Goal: Task Accomplishment & Management: Manage account settings

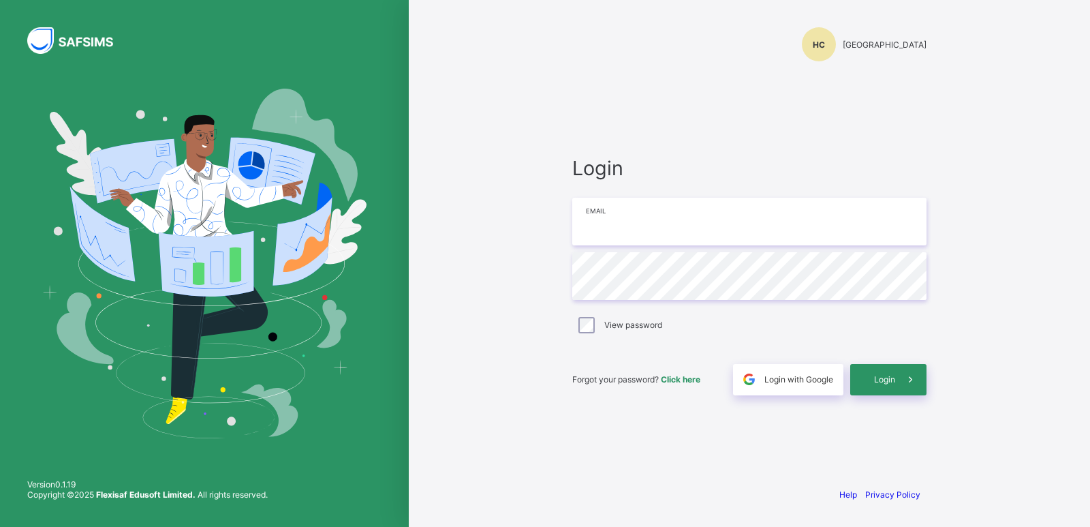
click at [627, 215] on input "email" at bounding box center [749, 222] width 354 height 48
type input "**********"
click at [875, 379] on span "Login" at bounding box center [884, 379] width 21 height 10
click at [886, 373] on div "Login" at bounding box center [888, 379] width 76 height 31
click at [676, 219] on input "**********" at bounding box center [749, 222] width 354 height 48
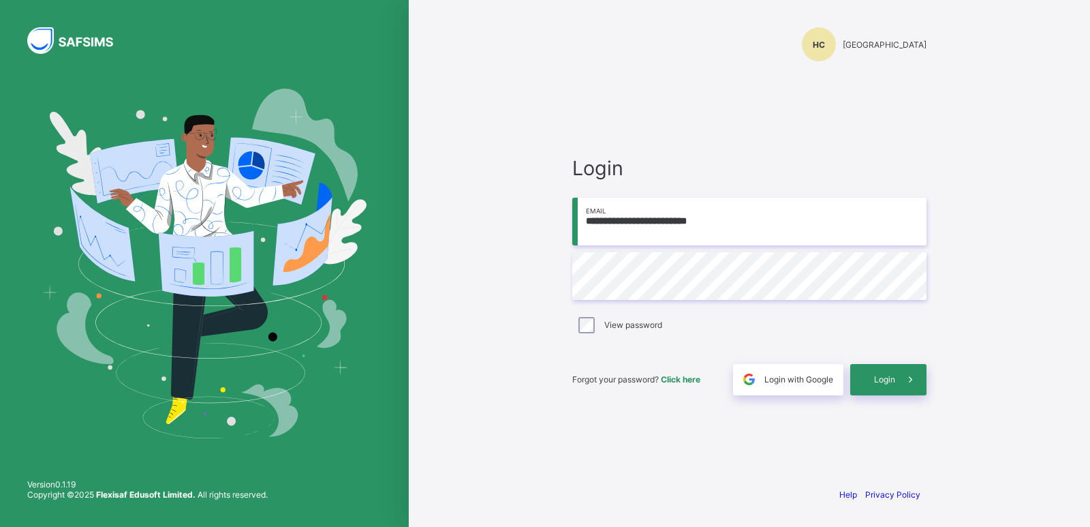
type input "**********"
click at [886, 386] on div "Login" at bounding box center [888, 379] width 76 height 31
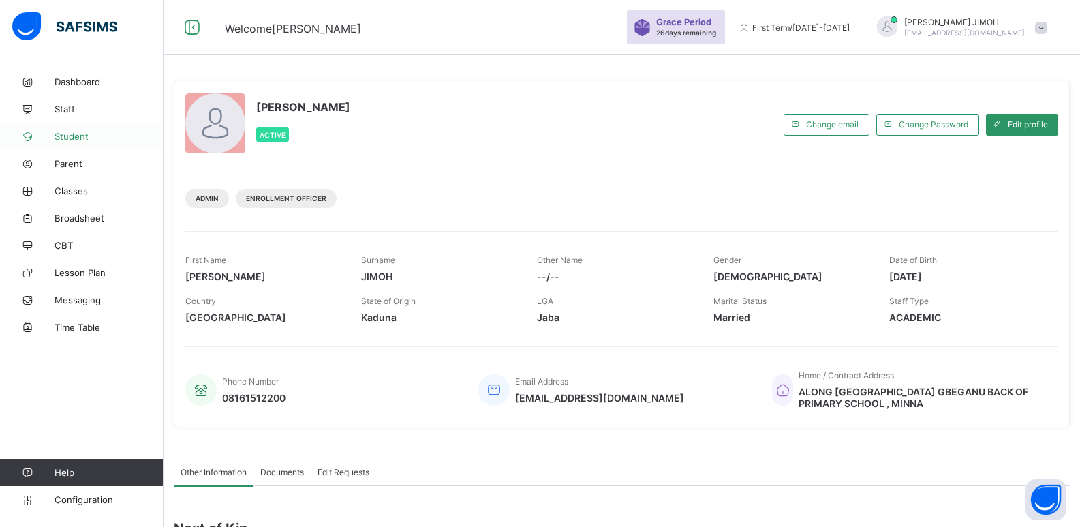
click at [67, 132] on span "Student" at bounding box center [108, 136] width 109 height 11
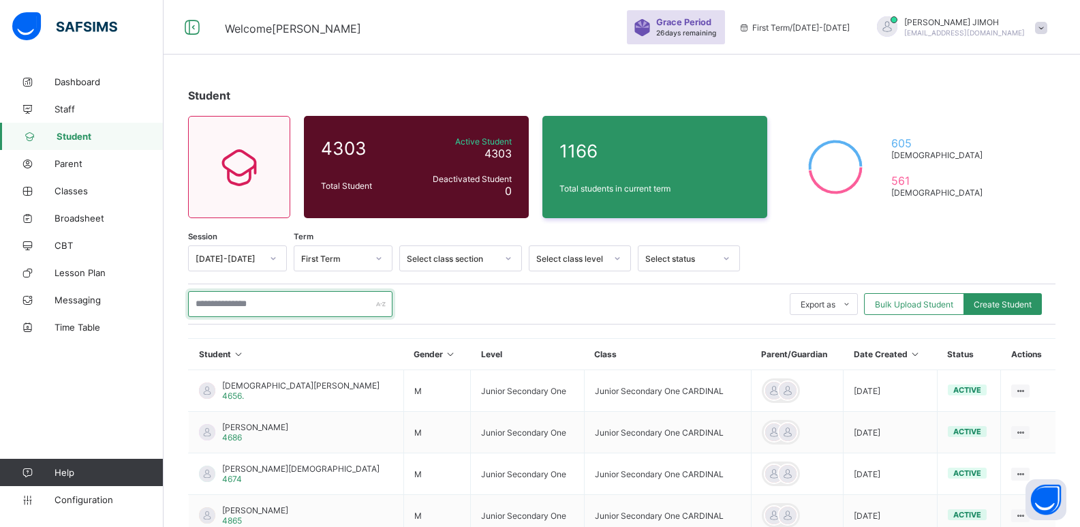
click at [264, 307] on input "text" at bounding box center [290, 304] width 204 height 26
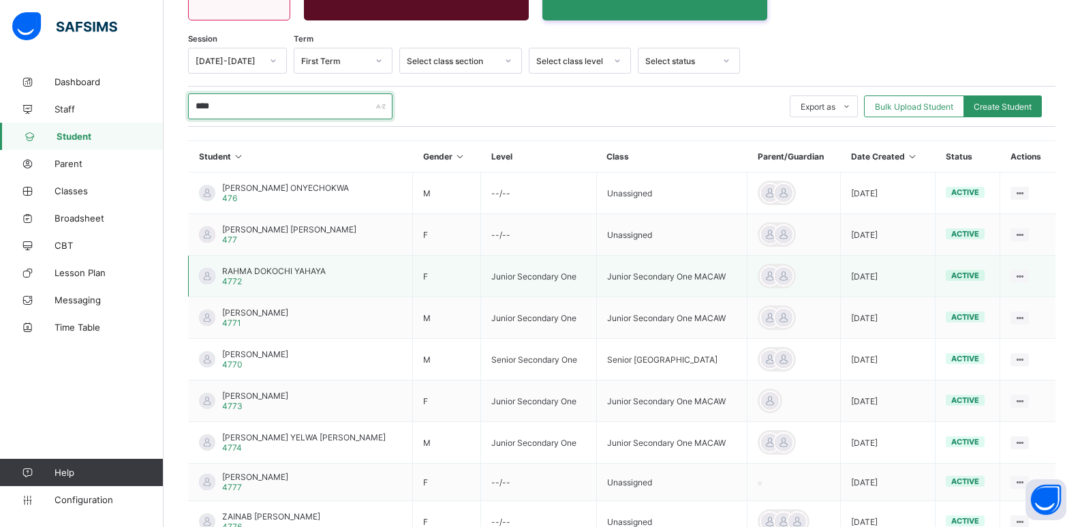
scroll to position [68, 0]
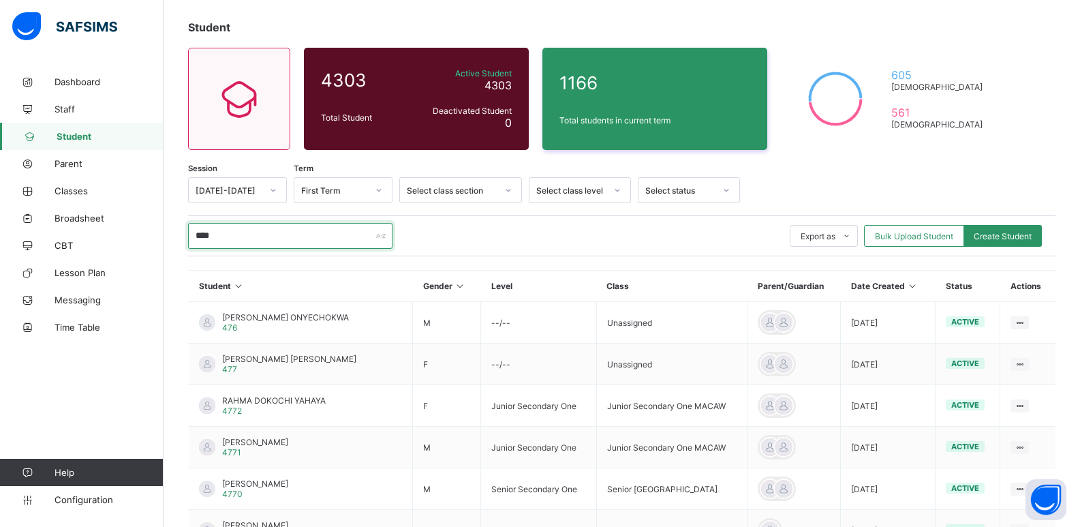
drag, startPoint x: 218, startPoint y: 237, endPoint x: 183, endPoint y: 236, distance: 34.8
click at [183, 236] on div "Student 4303 Total Student Active Student 4303 Deactivated Student 0 1166 Total…" at bounding box center [621, 397] width 916 height 795
type input "****"
click at [76, 190] on span "Classes" at bounding box center [108, 190] width 109 height 11
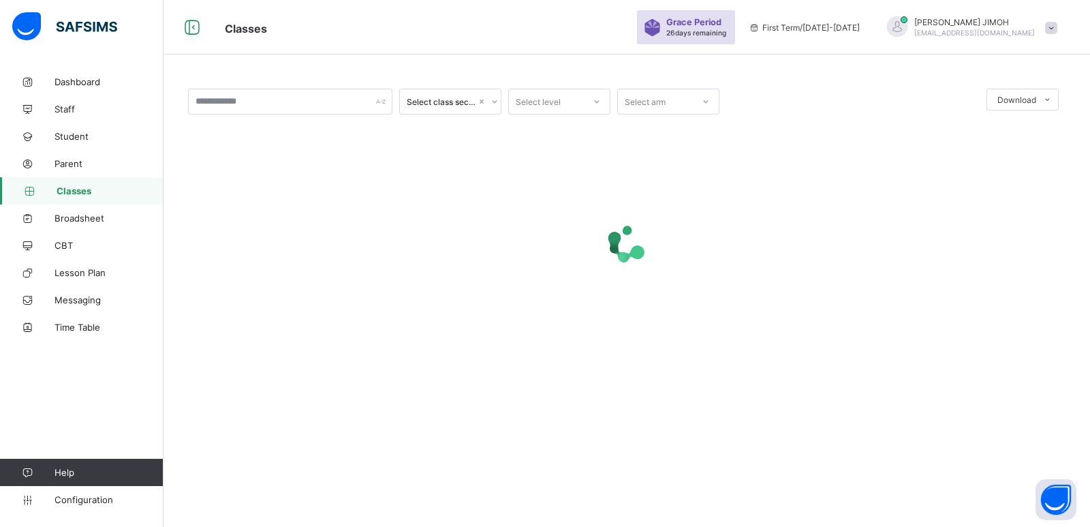
click at [593, 102] on icon at bounding box center [597, 102] width 8 height 14
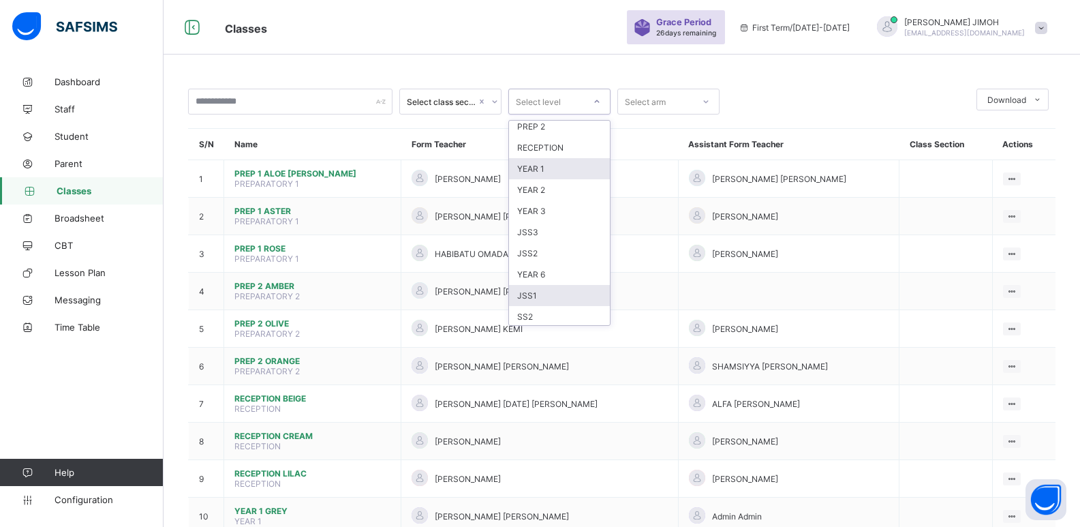
scroll to position [112, 0]
click at [542, 250] on div "JSS1" at bounding box center [559, 250] width 101 height 21
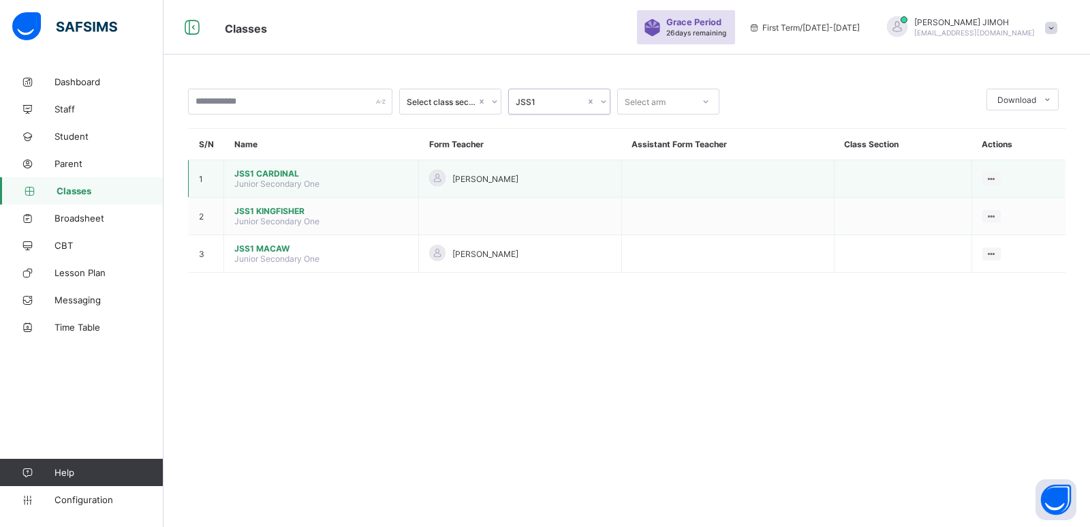
click at [268, 172] on span "JSS1 CARDINAL" at bounding box center [321, 173] width 174 height 10
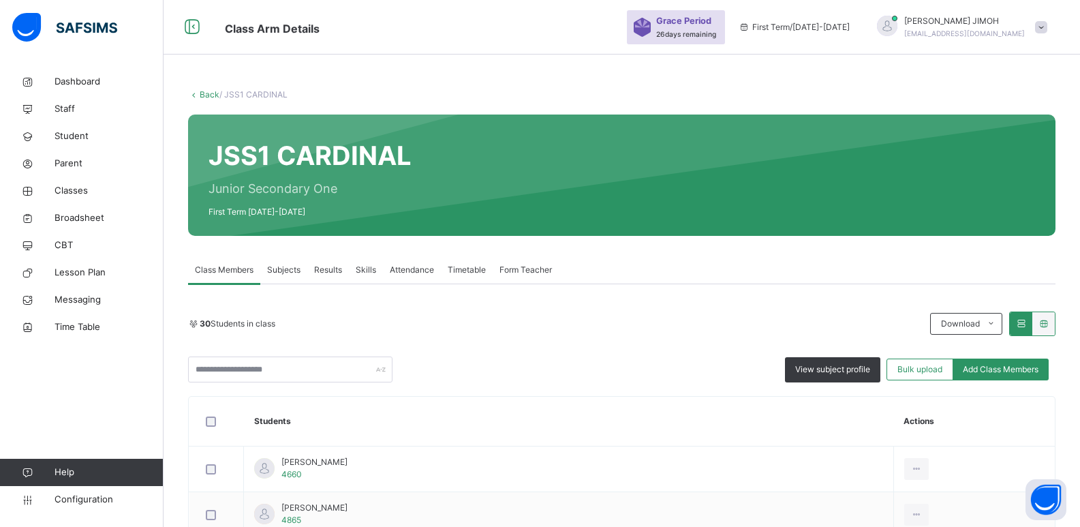
click at [208, 92] on link "Back" at bounding box center [210, 94] width 20 height 10
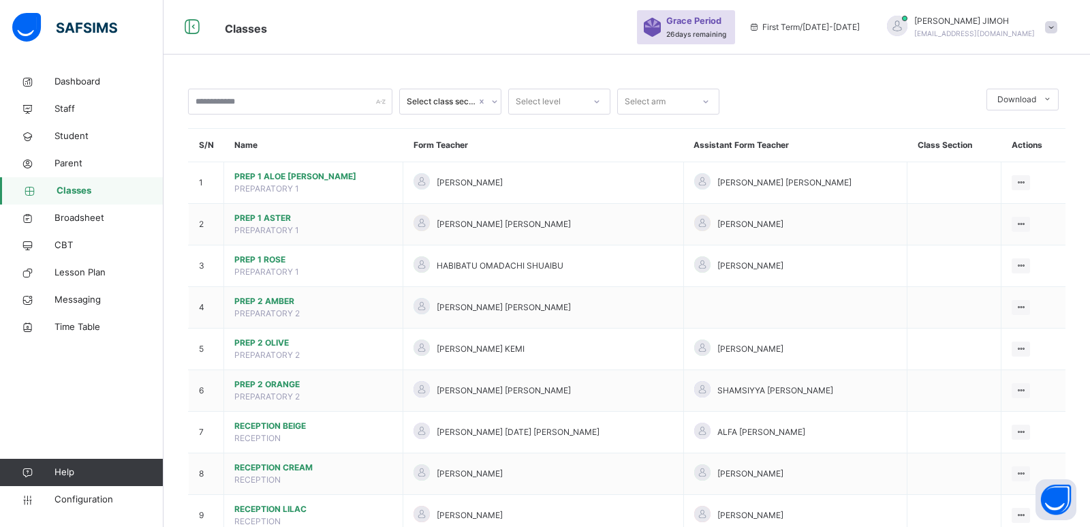
click at [597, 99] on icon at bounding box center [597, 102] width 8 height 14
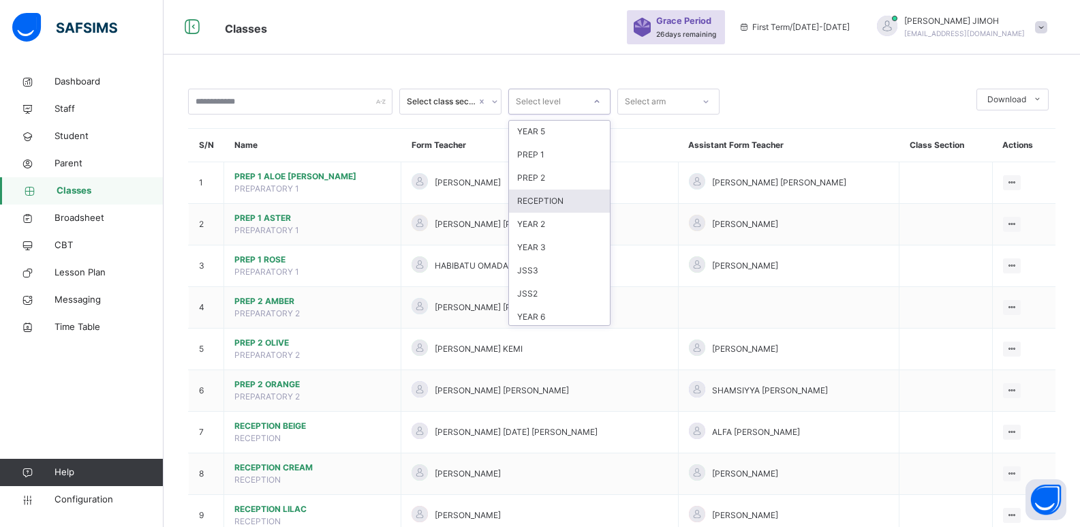
scroll to position [143, 0]
click at [546, 241] on div "JSS1" at bounding box center [559, 243] width 101 height 23
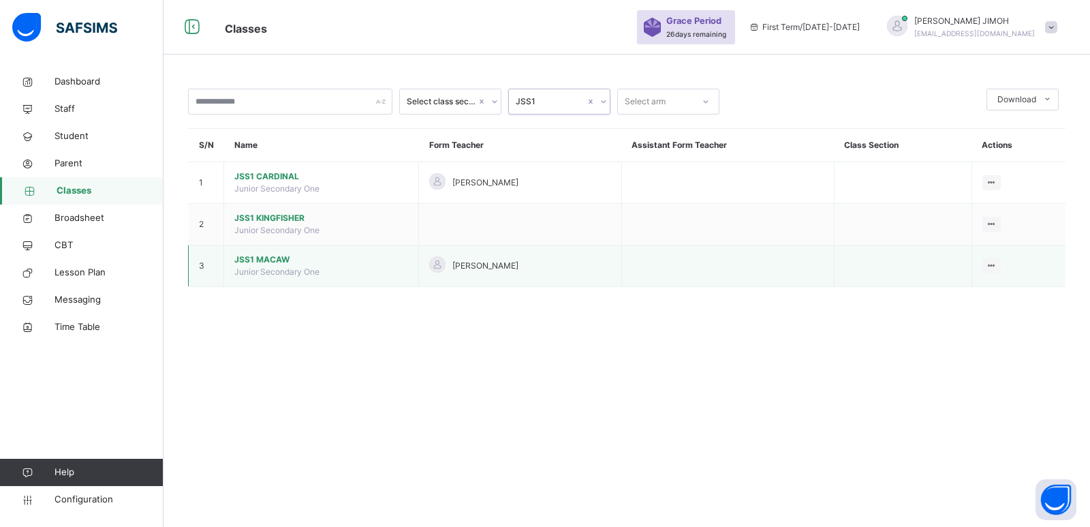
click at [263, 255] on span "JSS1 MACAW" at bounding box center [321, 259] width 174 height 12
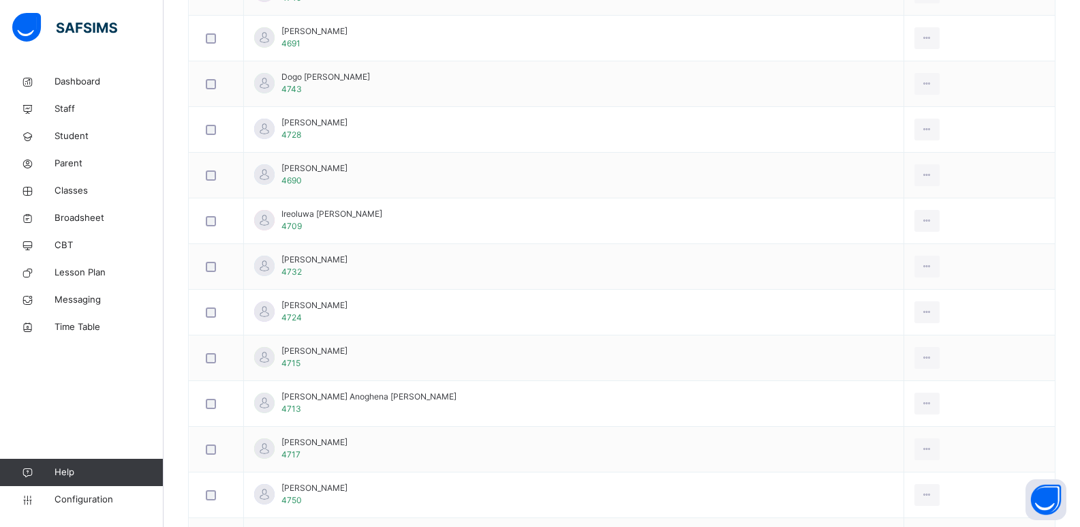
scroll to position [204, 0]
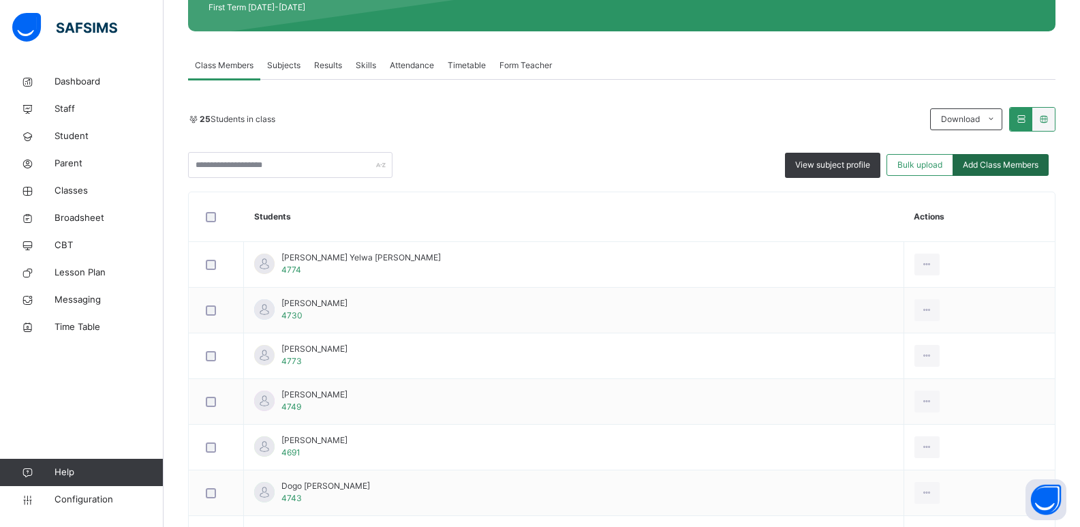
click at [1012, 164] on span "Add Class Members" at bounding box center [1001, 165] width 76 height 12
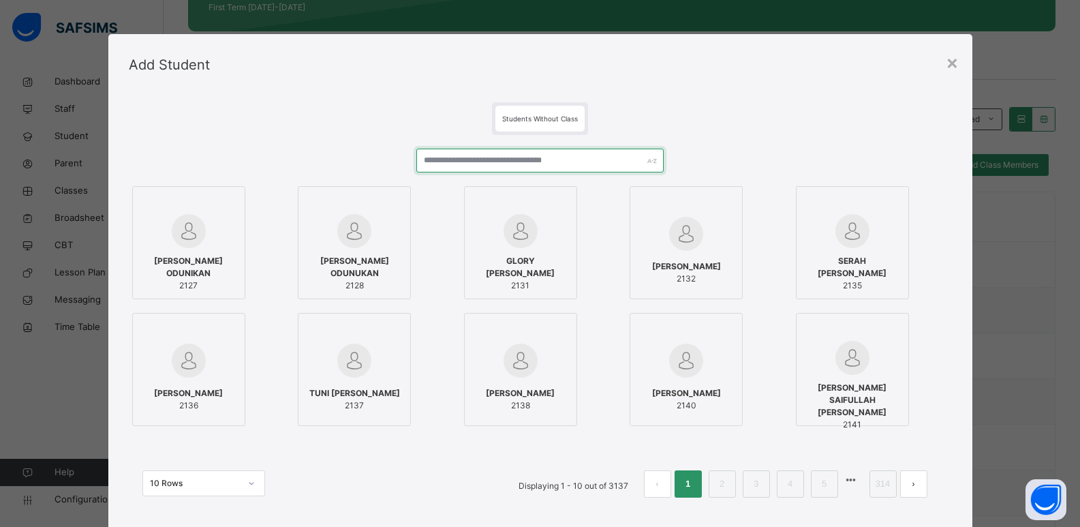
click at [483, 159] on input "text" at bounding box center [539, 161] width 247 height 24
paste input "****"
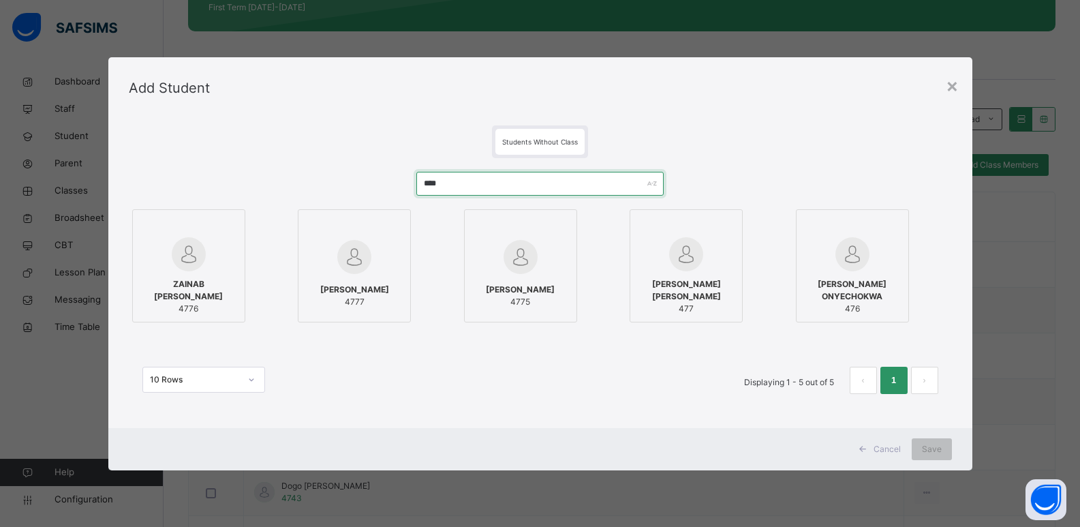
type input "****"
click at [210, 262] on div at bounding box center [189, 254] width 98 height 34
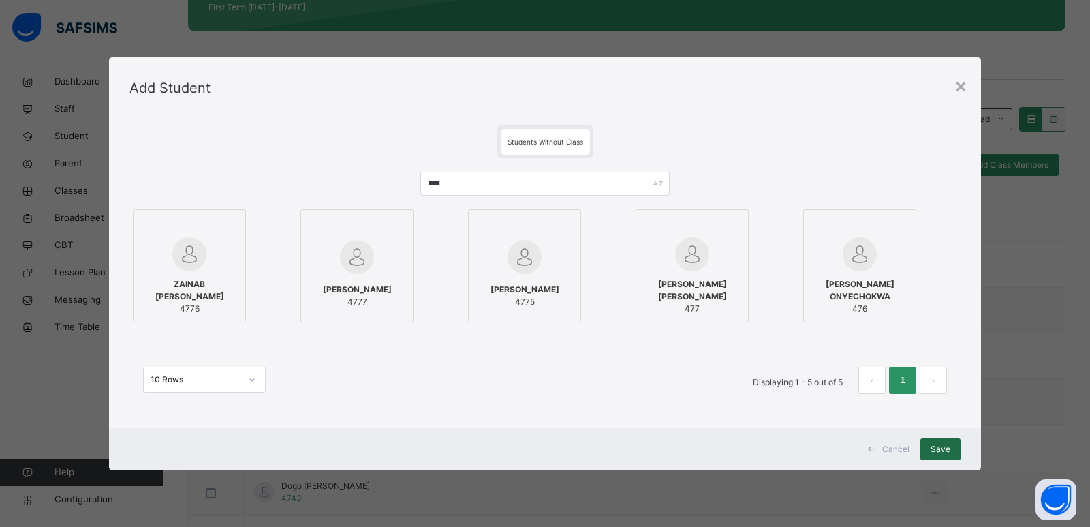
click at [941, 446] on span "Save" at bounding box center [941, 449] width 20 height 12
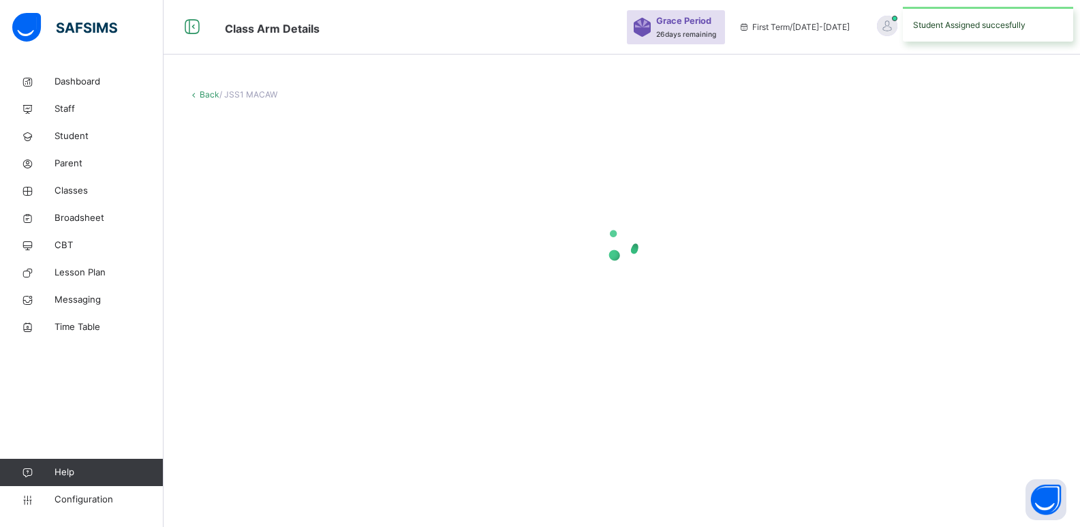
scroll to position [0, 0]
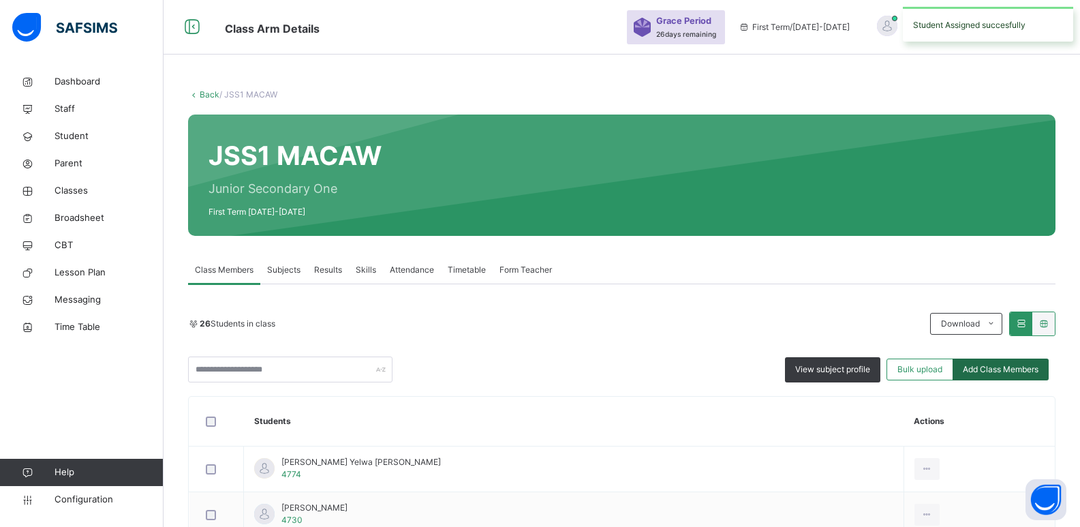
click at [993, 364] on span "Add Class Members" at bounding box center [1001, 369] width 76 height 12
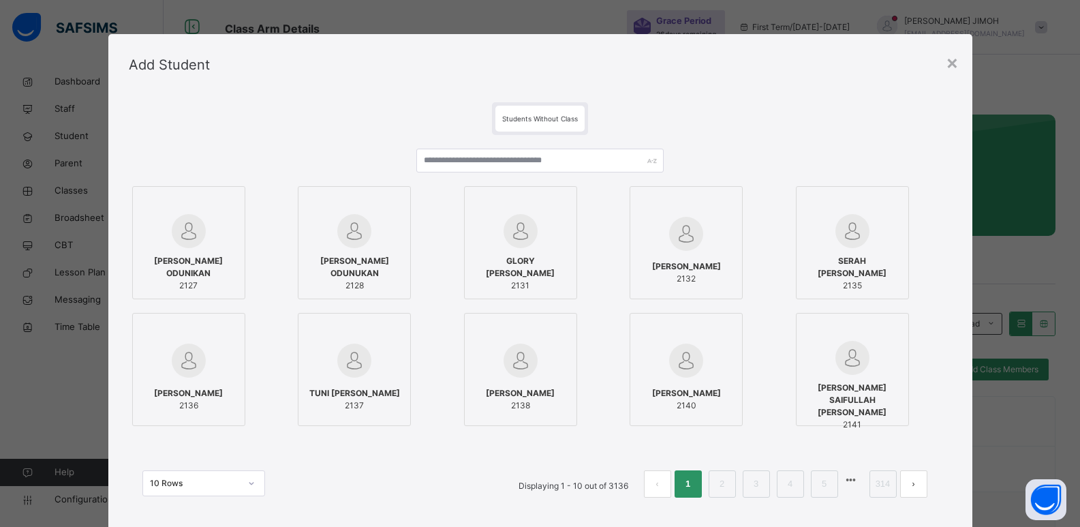
click at [953, 63] on div "×" at bounding box center [952, 62] width 13 height 29
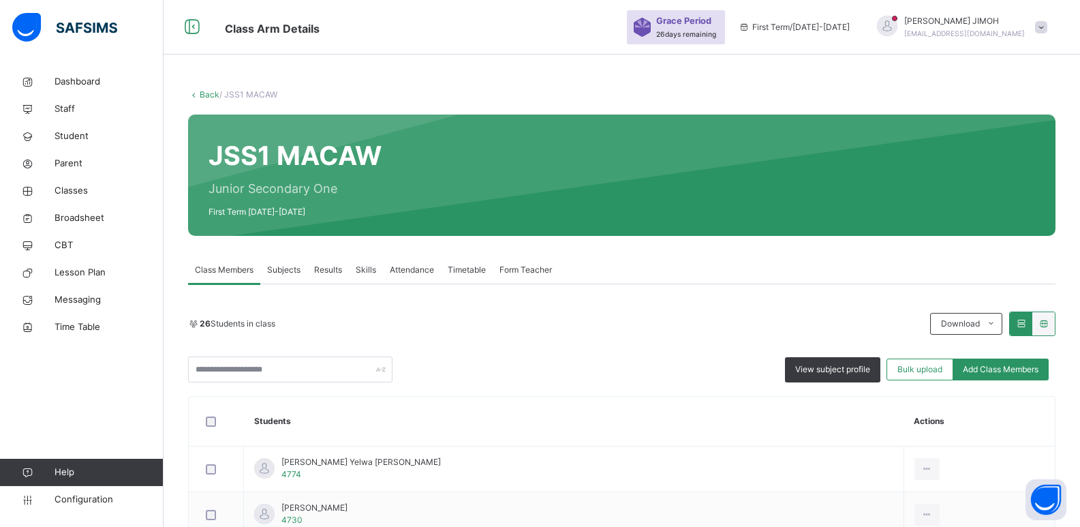
click at [205, 92] on link "Back" at bounding box center [210, 94] width 20 height 10
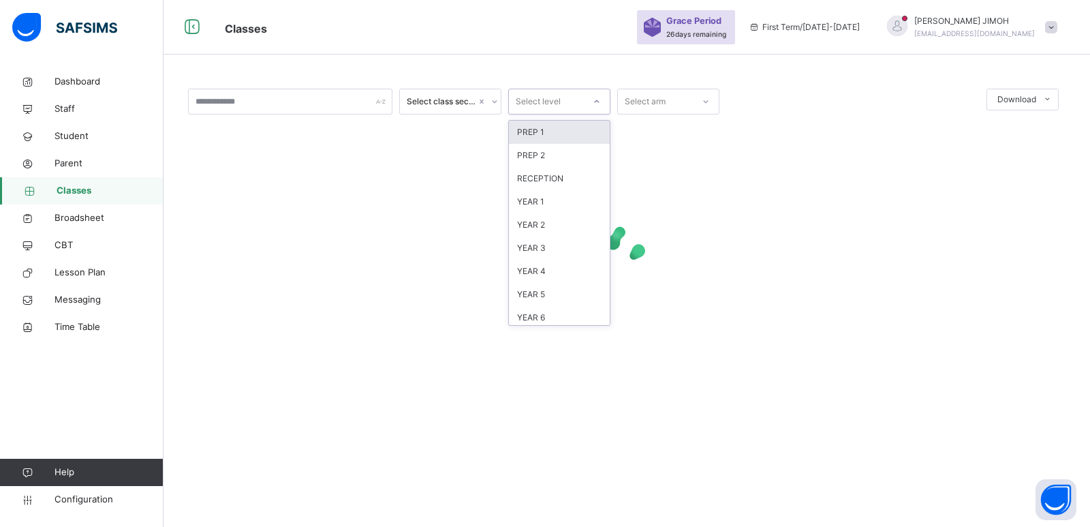
click at [595, 102] on icon at bounding box center [597, 102] width 8 height 14
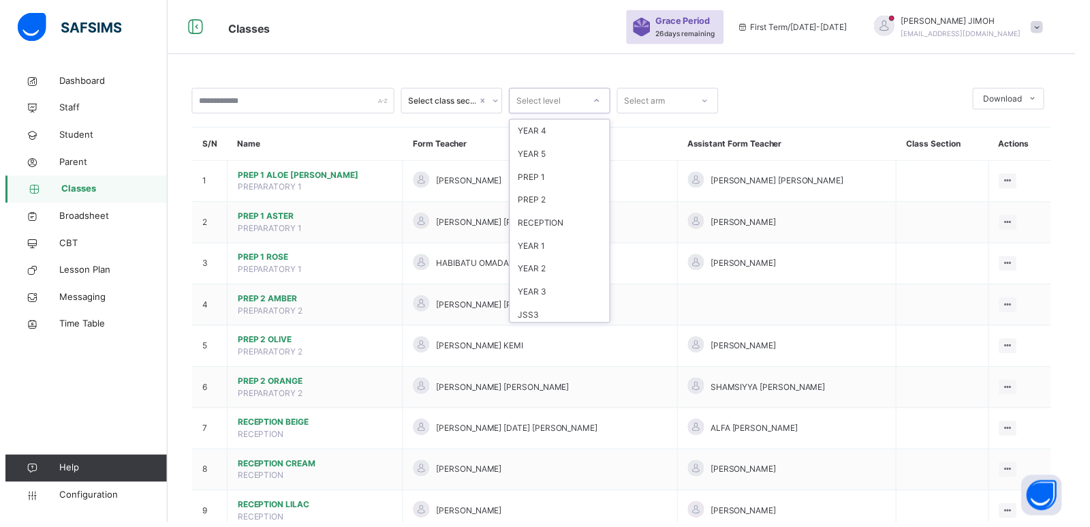
scroll to position [143, 0]
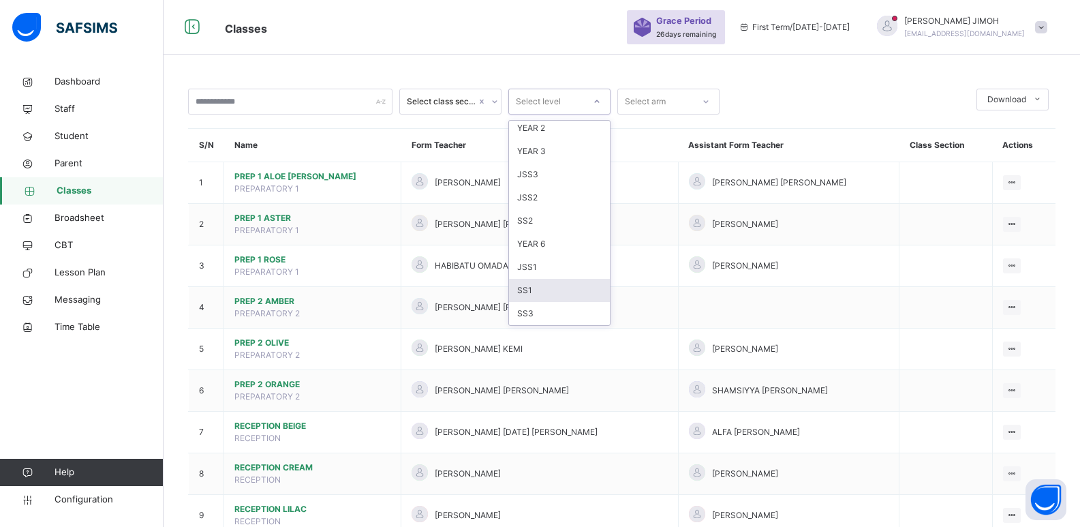
click at [540, 290] on div "SS1" at bounding box center [559, 290] width 101 height 23
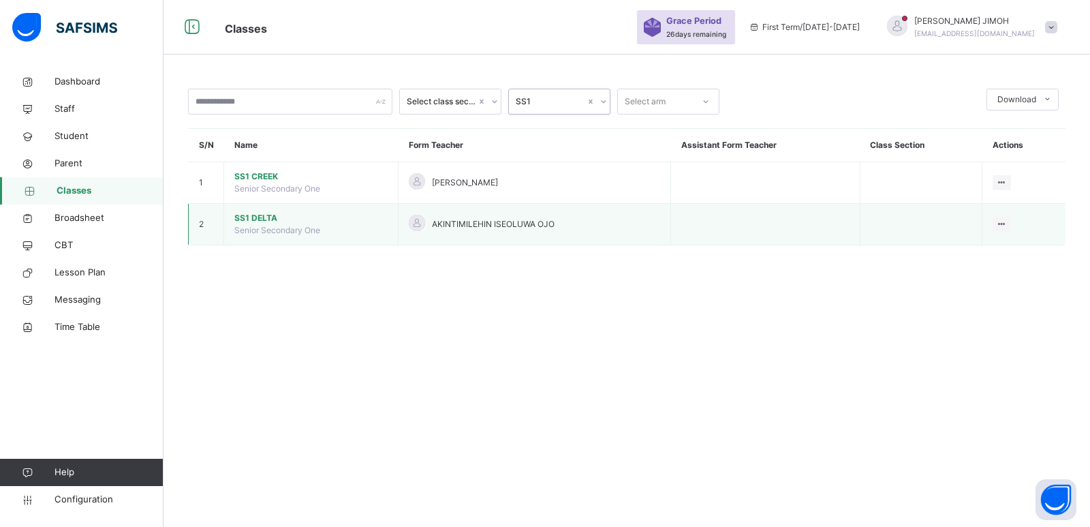
click at [255, 217] on span "SS1 DELTA" at bounding box center [310, 218] width 153 height 12
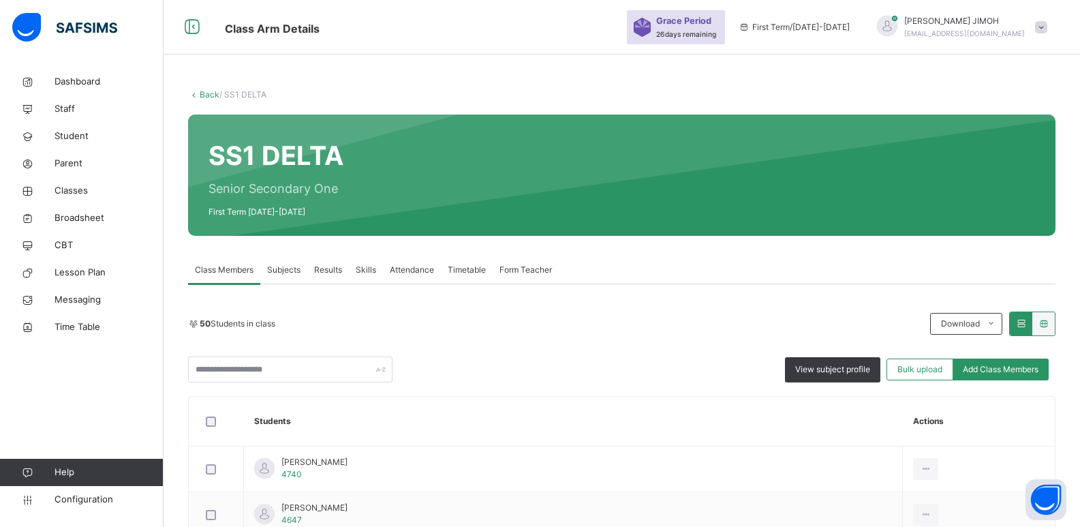
click at [211, 93] on link "Back" at bounding box center [210, 94] width 20 height 10
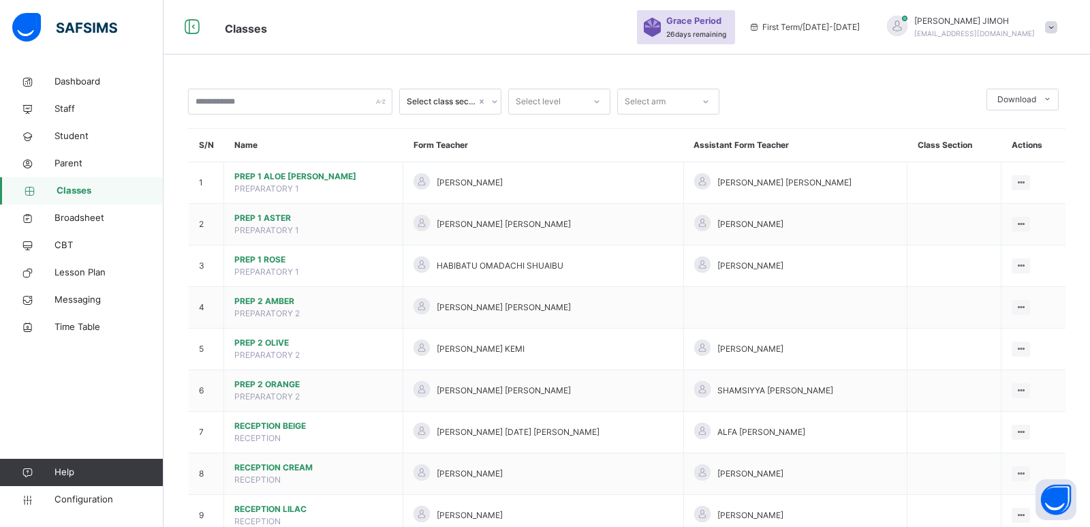
click at [599, 100] on div "Select level" at bounding box center [559, 102] width 102 height 26
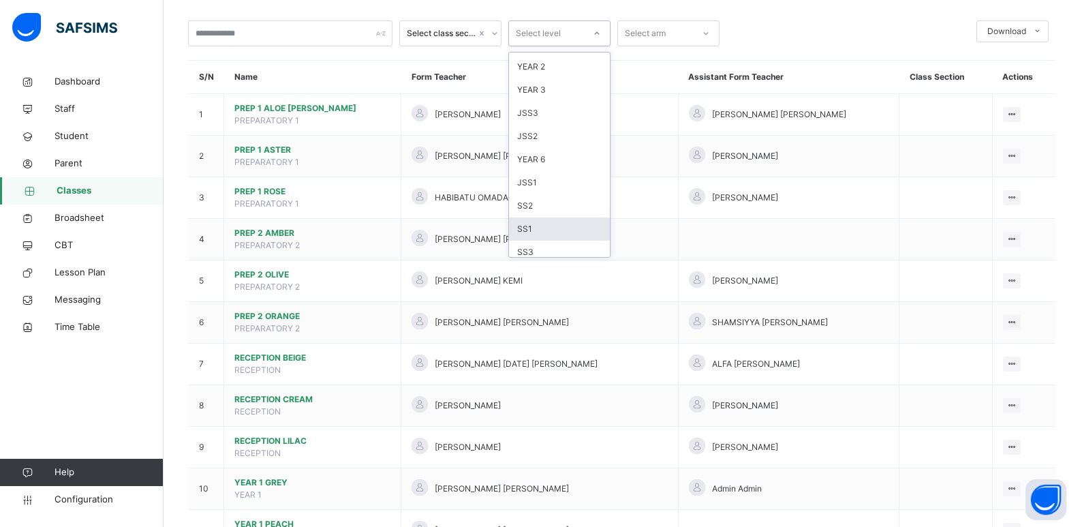
scroll to position [143, 0]
click at [535, 219] on div "SS1" at bounding box center [559, 221] width 101 height 23
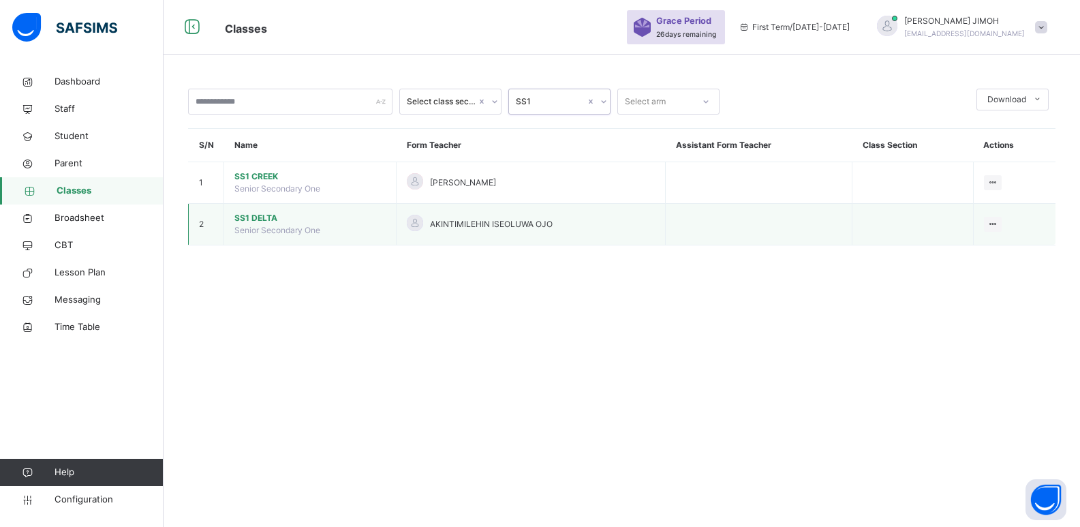
scroll to position [0, 0]
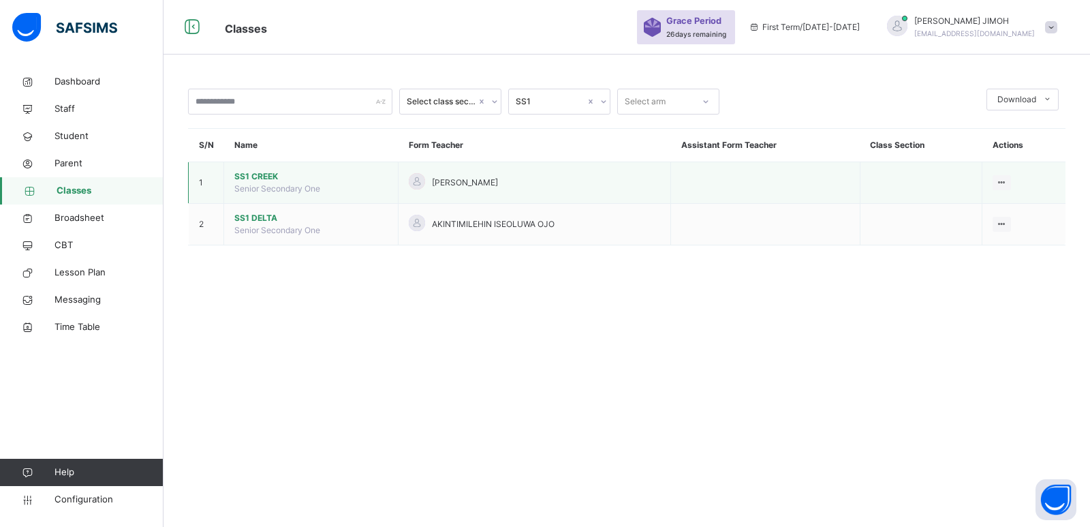
click at [258, 174] on span "SS1 CREEK" at bounding box center [310, 176] width 153 height 12
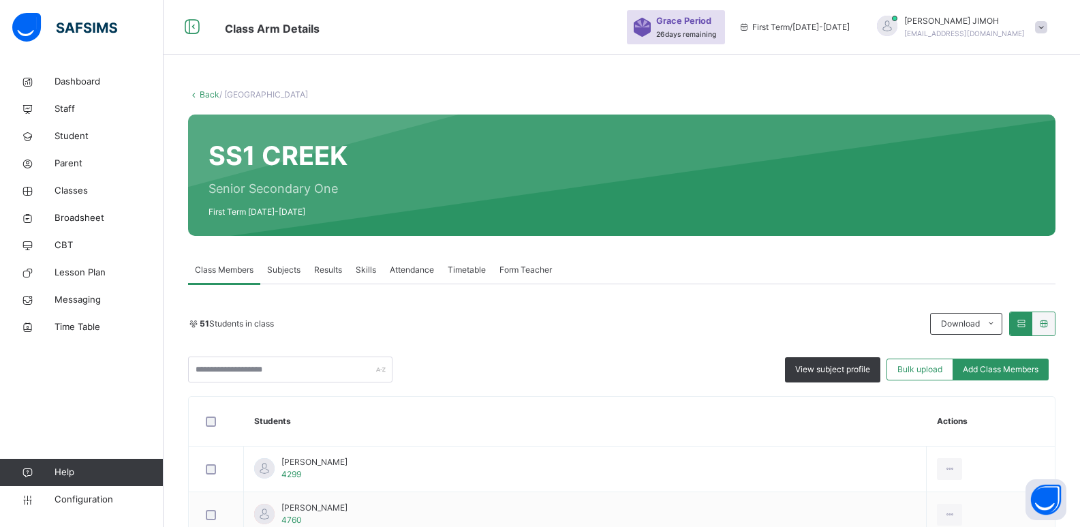
click at [206, 92] on link "Back" at bounding box center [210, 94] width 20 height 10
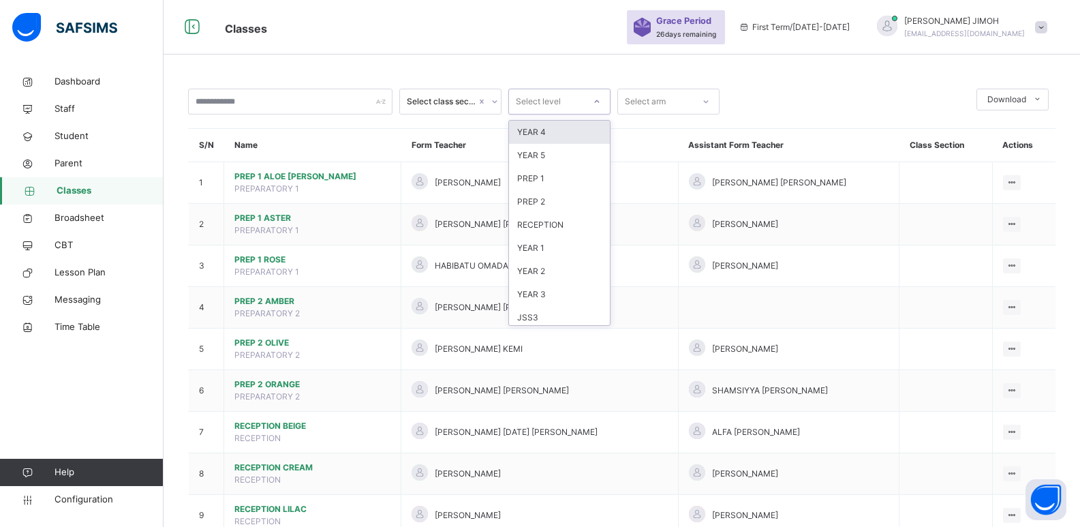
click at [595, 98] on icon at bounding box center [597, 102] width 8 height 14
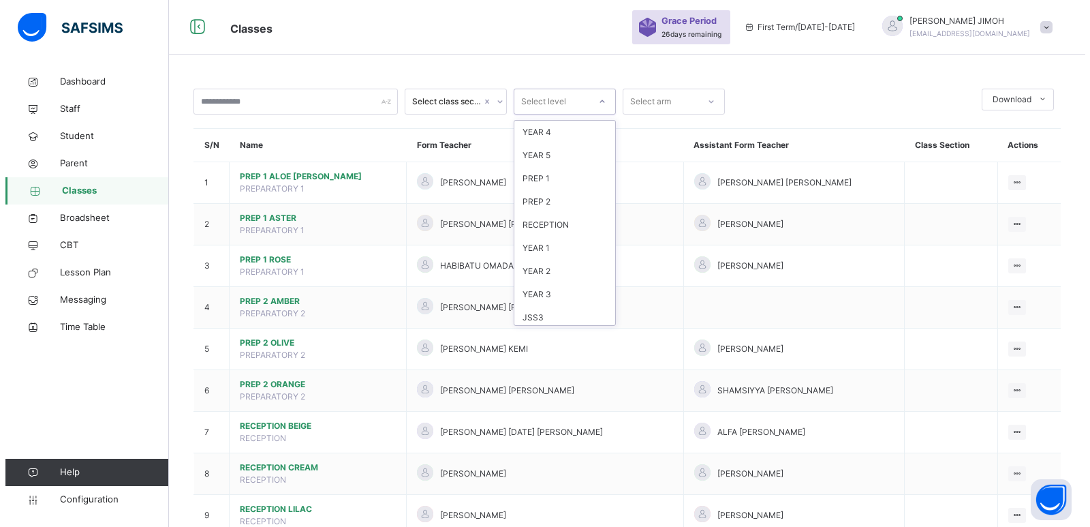
scroll to position [143, 0]
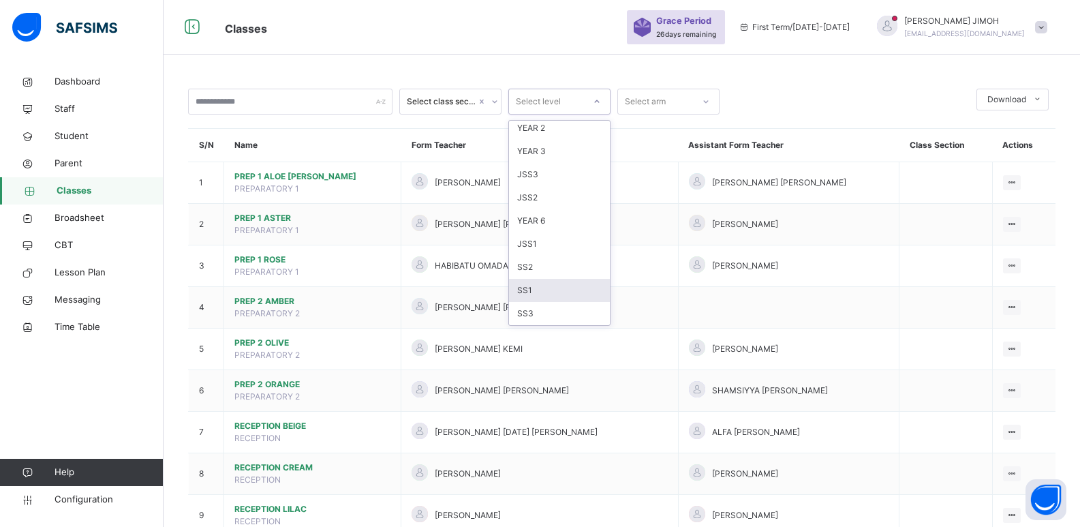
click at [546, 287] on div "SS1" at bounding box center [559, 290] width 101 height 23
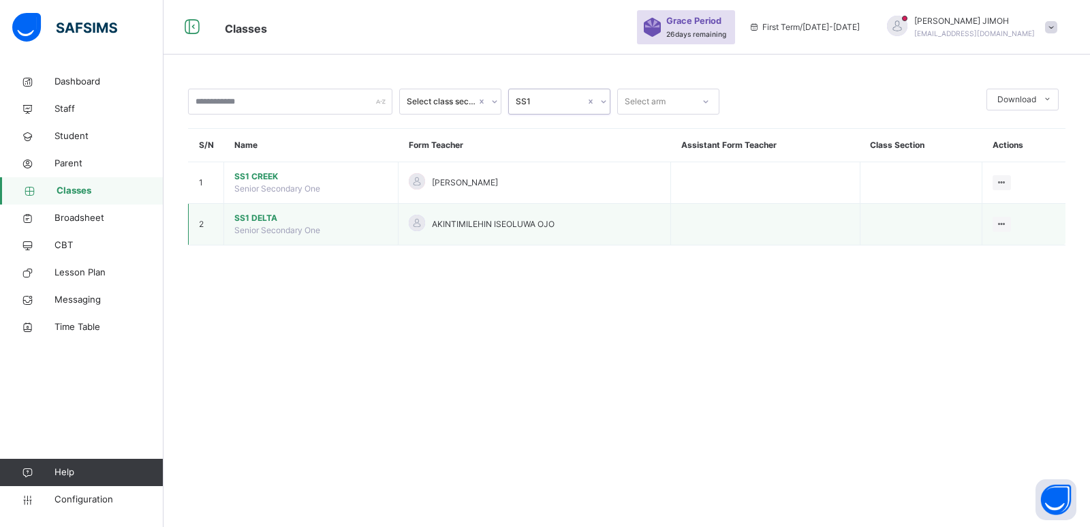
click at [254, 211] on td "SS1 DELTA Senior Secondary One" at bounding box center [311, 225] width 174 height 42
click at [257, 217] on span "SS1 DELTA" at bounding box center [310, 218] width 153 height 12
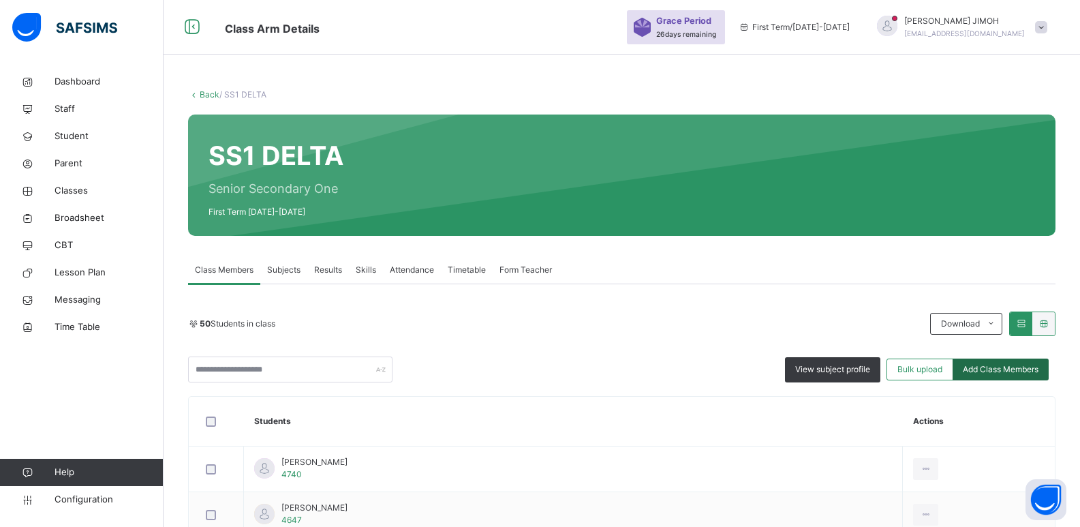
click at [990, 368] on span "Add Class Members" at bounding box center [1001, 369] width 76 height 12
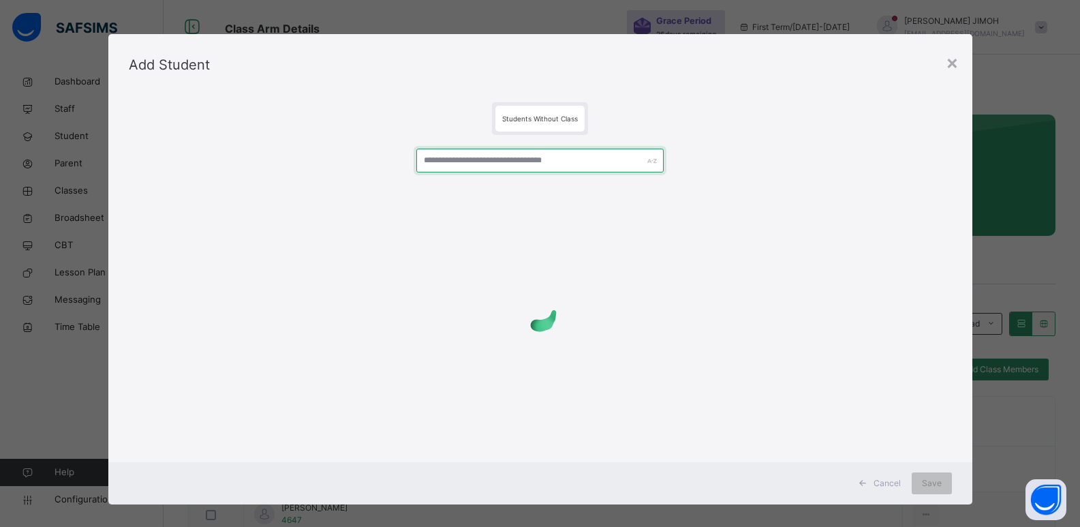
click at [456, 159] on input "text" at bounding box center [539, 161] width 247 height 24
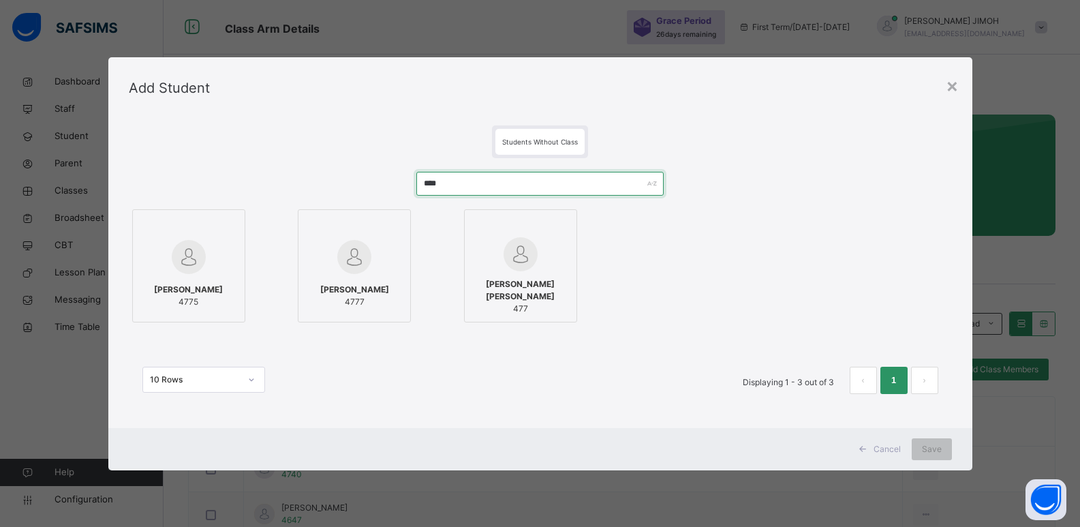
type input "****"
click at [207, 277] on div "[PERSON_NAME] 4775" at bounding box center [189, 296] width 98 height 38
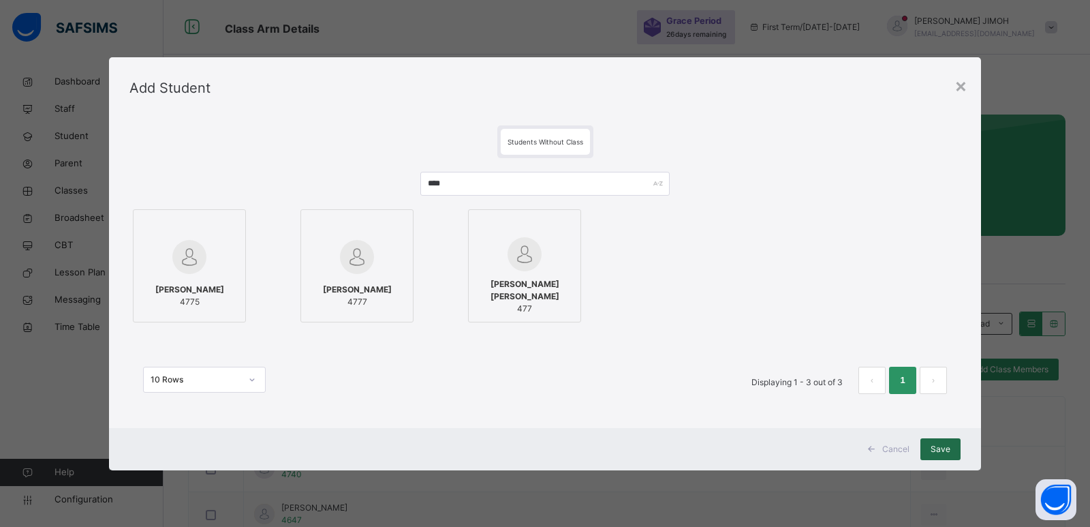
click at [938, 445] on span "Save" at bounding box center [941, 449] width 20 height 12
click at [941, 445] on span "Save" at bounding box center [941, 449] width 20 height 12
